Goal: Information Seeking & Learning: Understand process/instructions

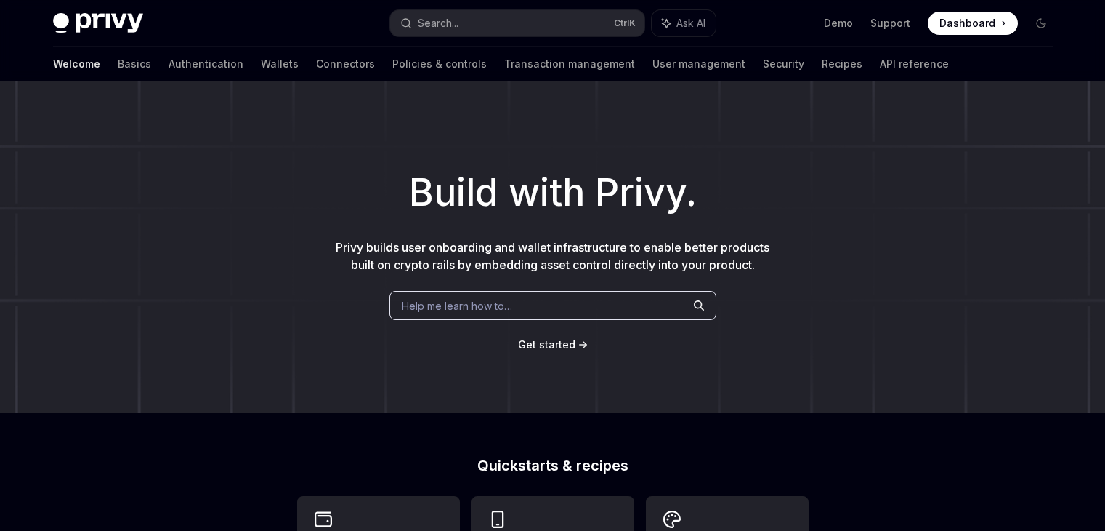
scroll to position [436, 0]
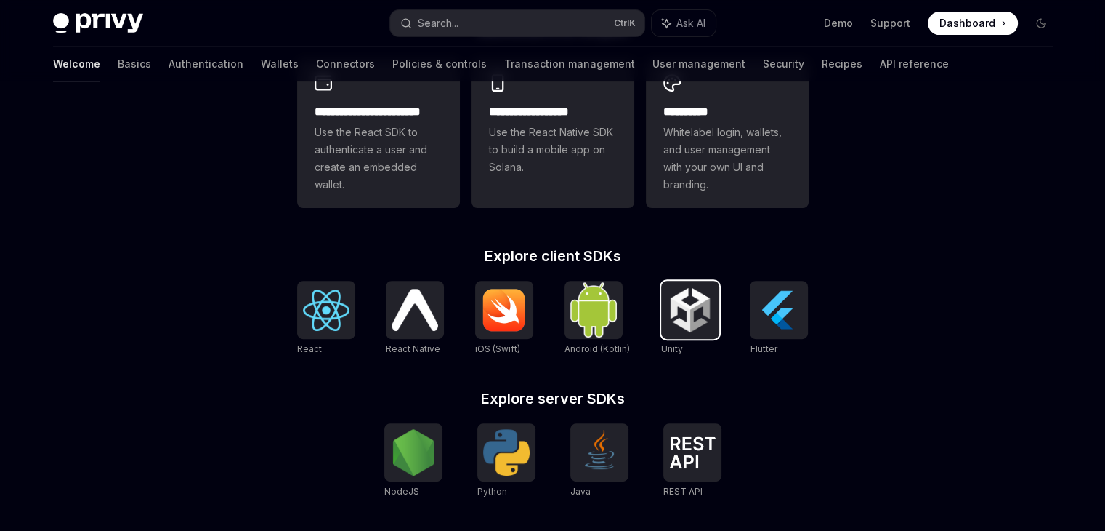
click at [712, 312] on img at bounding box center [690, 309] width 47 height 47
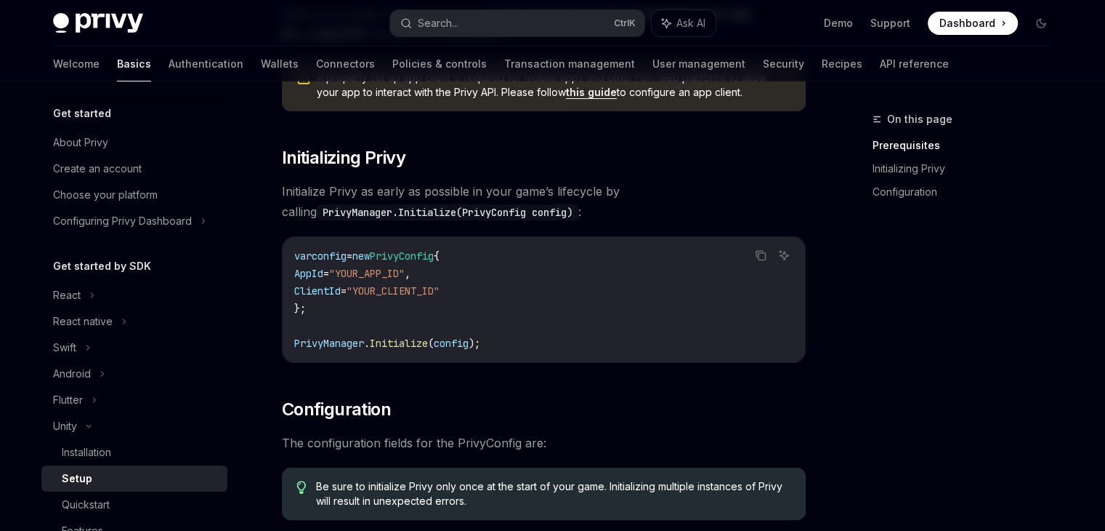
scroll to position [218, 0]
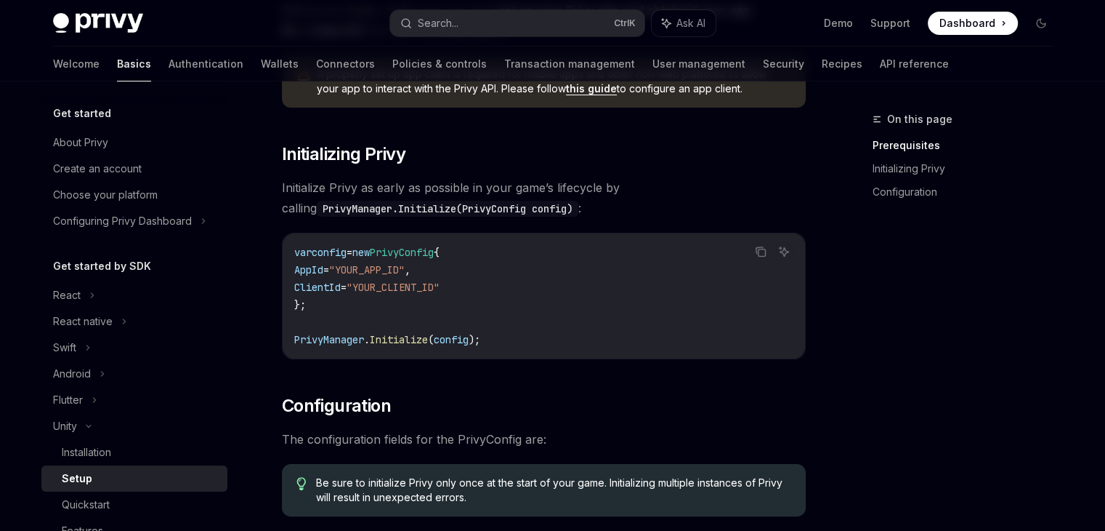
click at [312, 339] on span "PrivyManager" at bounding box center [329, 339] width 70 height 13
copy span "PrivyManager"
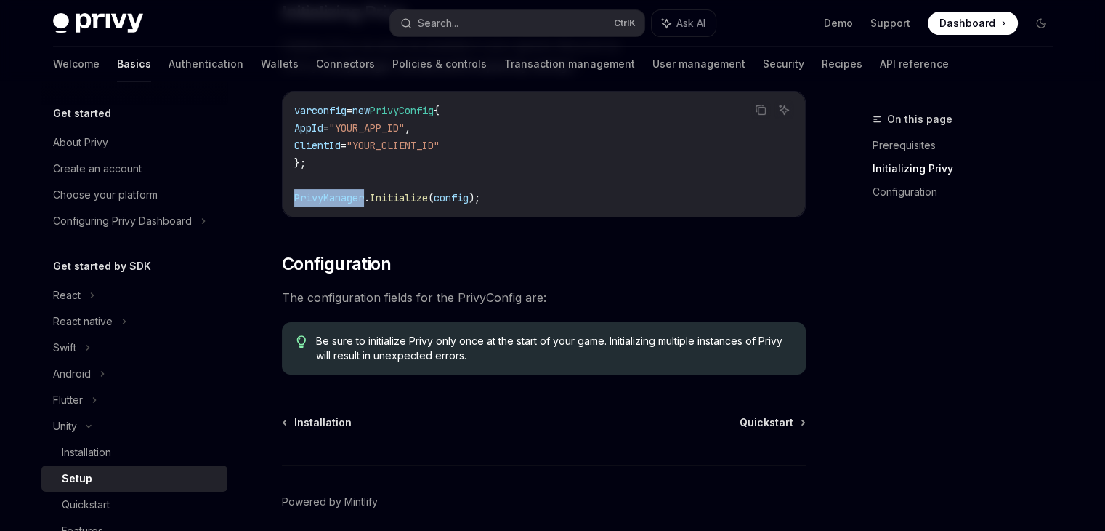
scroll to position [419, 0]
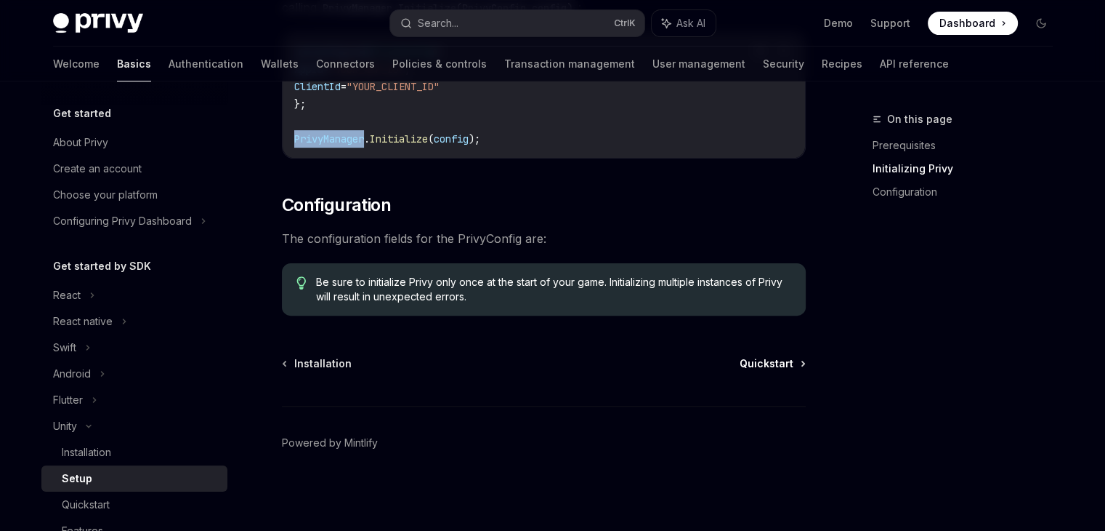
click at [752, 366] on span "Quickstart" at bounding box center [767, 363] width 54 height 15
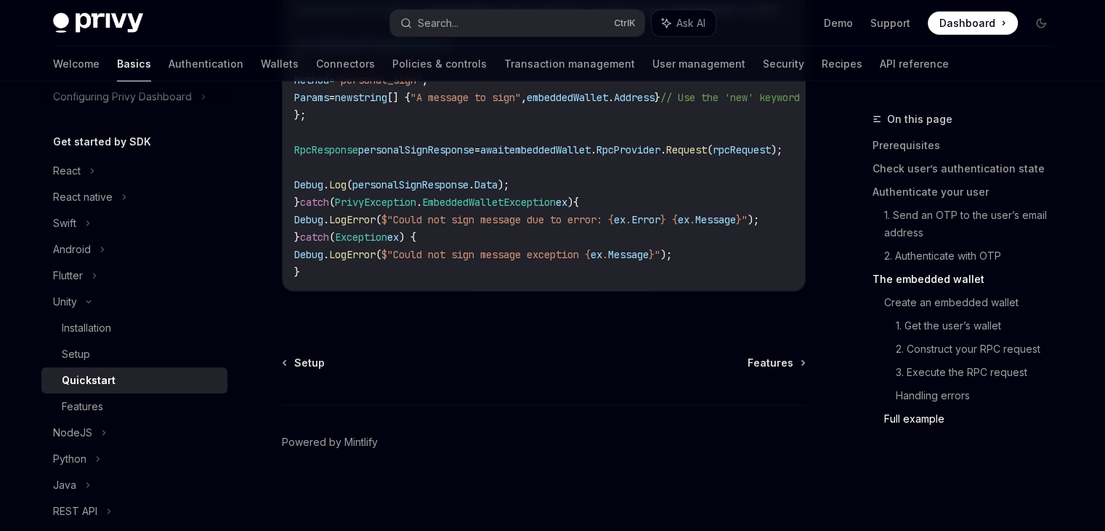
scroll to position [145, 0]
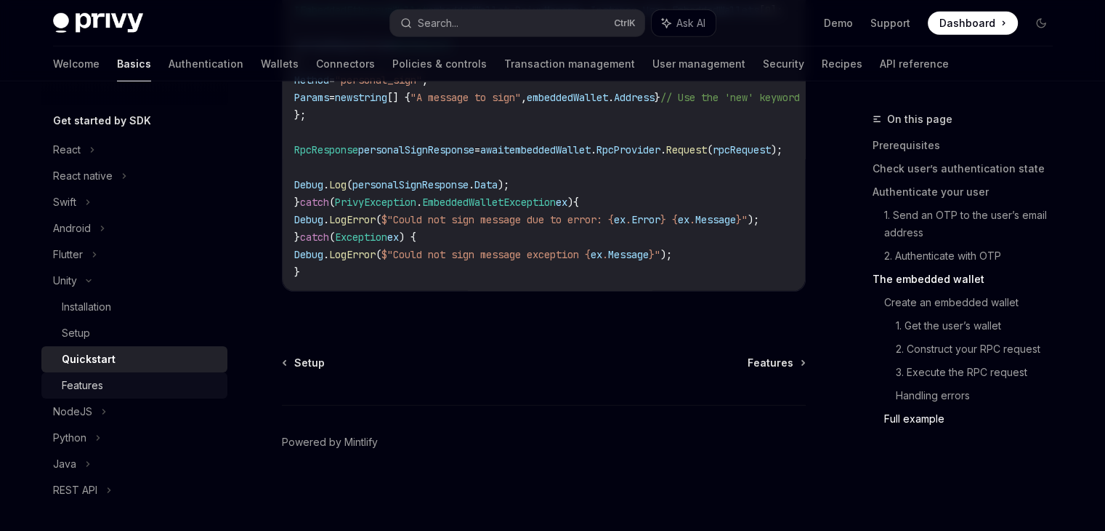
click at [153, 384] on div "Features" at bounding box center [140, 384] width 157 height 17
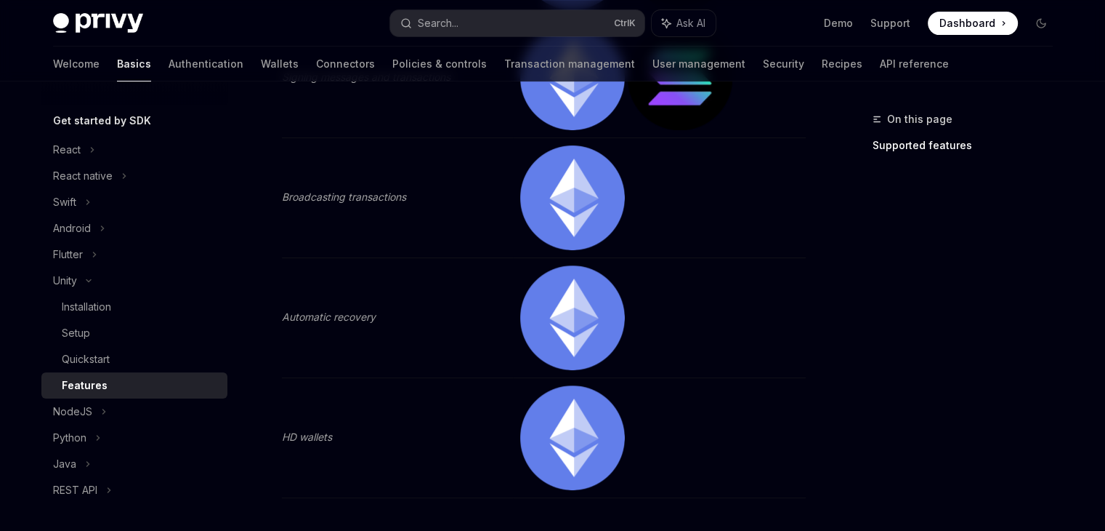
scroll to position [635, 0]
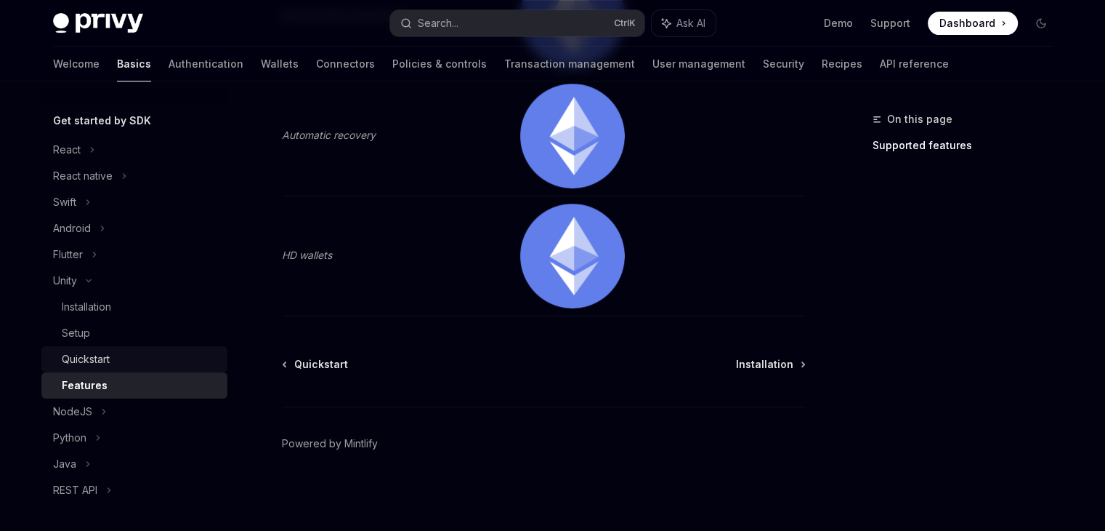
click at [94, 349] on link "Quickstart" at bounding box center [134, 359] width 186 height 26
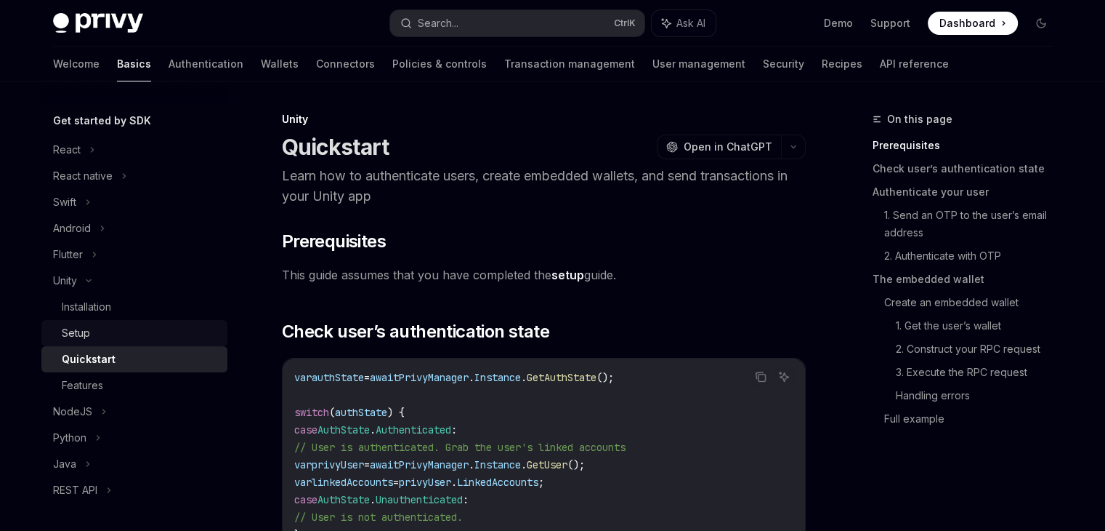
click at [100, 335] on div "Setup" at bounding box center [140, 332] width 157 height 17
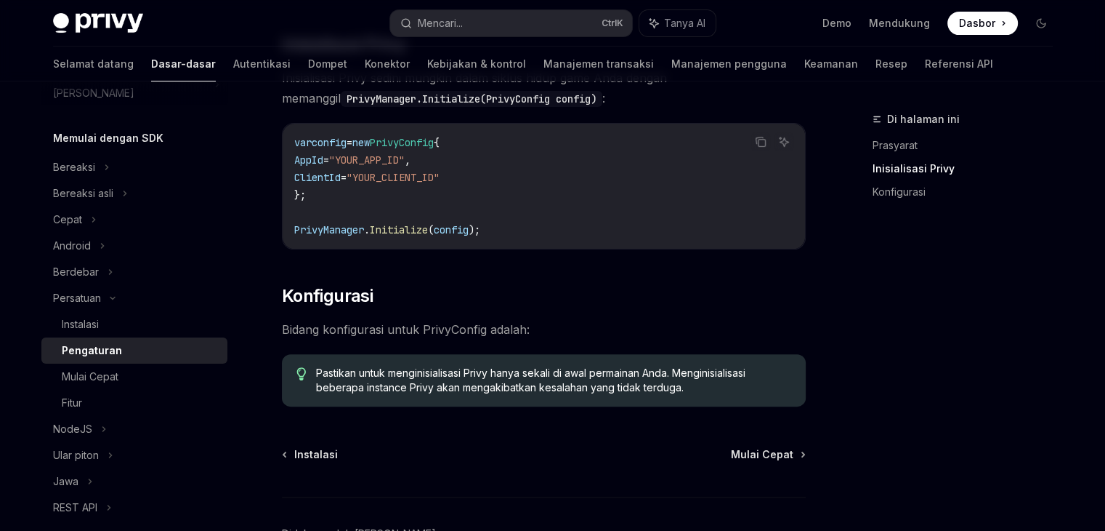
scroll to position [363, 0]
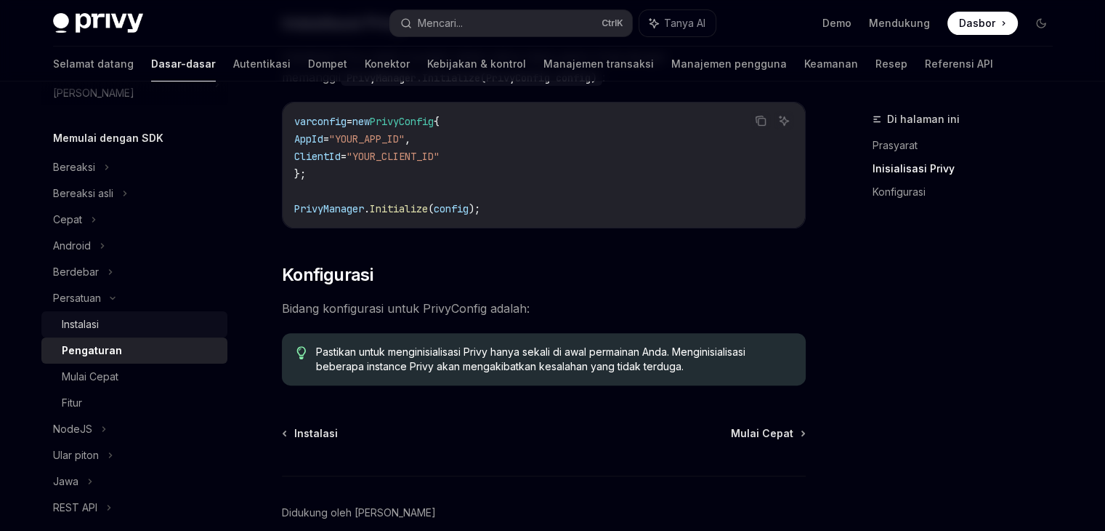
click at [102, 315] on div "Instalasi" at bounding box center [140, 323] width 157 height 17
type textarea "*"
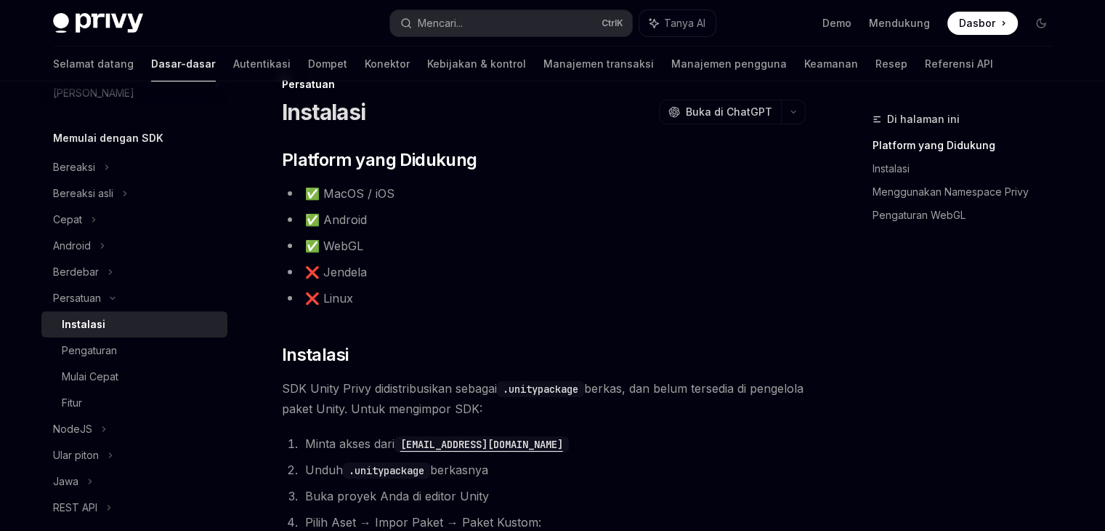
scroll to position [145, 0]
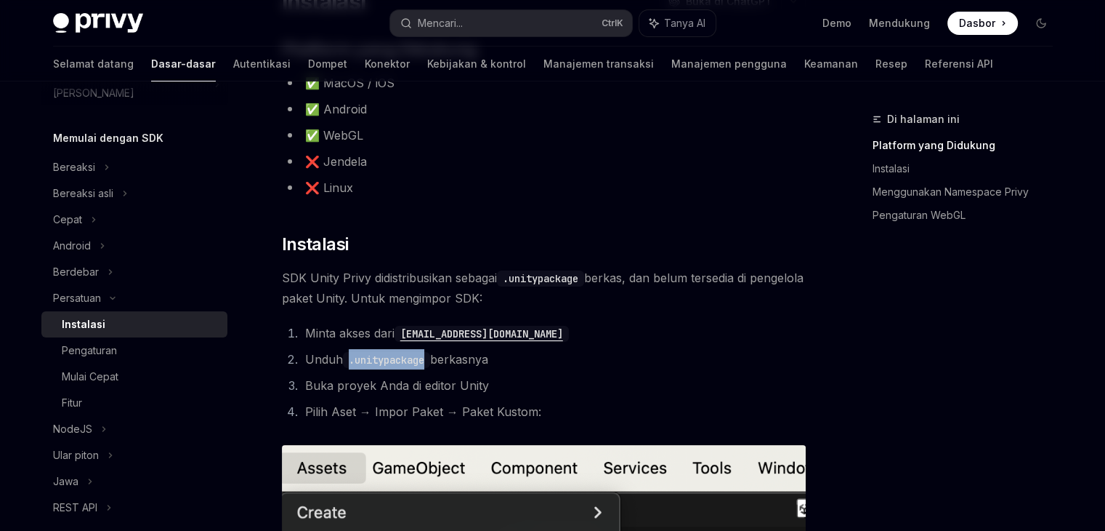
drag, startPoint x: 350, startPoint y: 367, endPoint x: 427, endPoint y: 368, distance: 77.8
click at [427, 368] on li "Unduh .unitypackage berkasnya" at bounding box center [553, 359] width 505 height 20
copy code ".unitypackage"
